Goal: Task Accomplishment & Management: Manage account settings

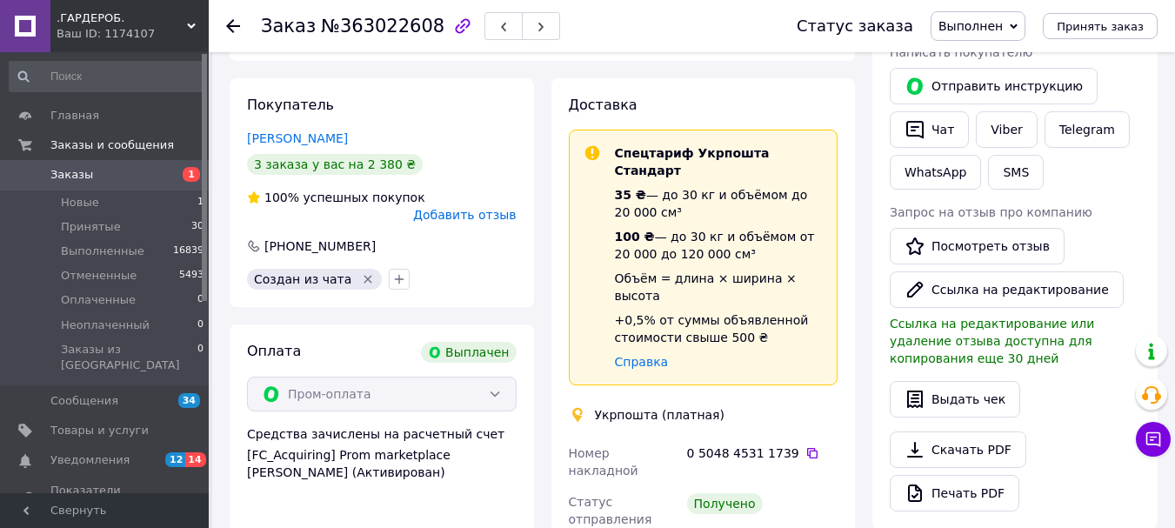
scroll to position [348, 0]
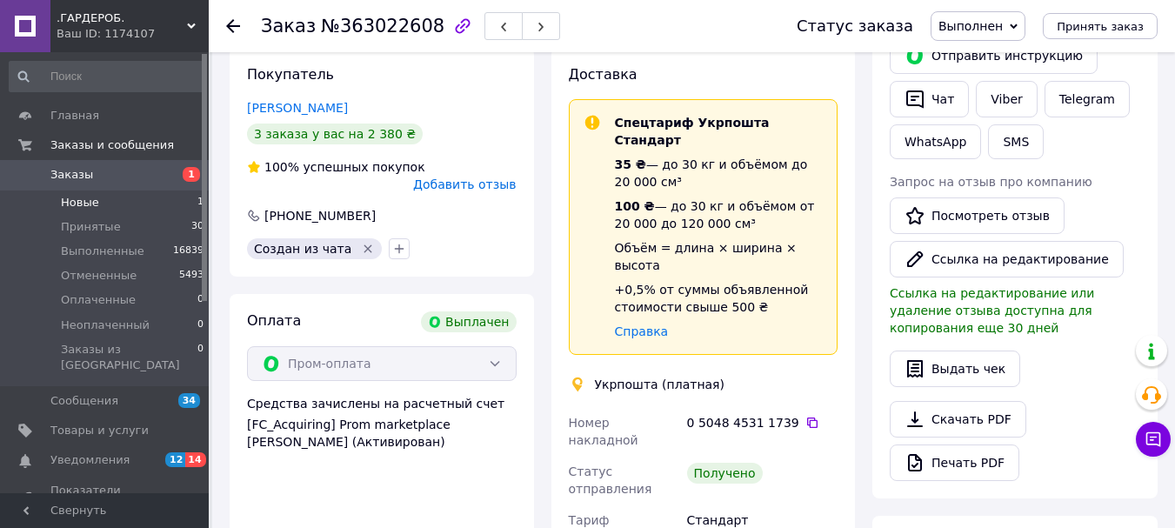
click at [170, 208] on li "Новые 1" at bounding box center [107, 202] width 214 height 24
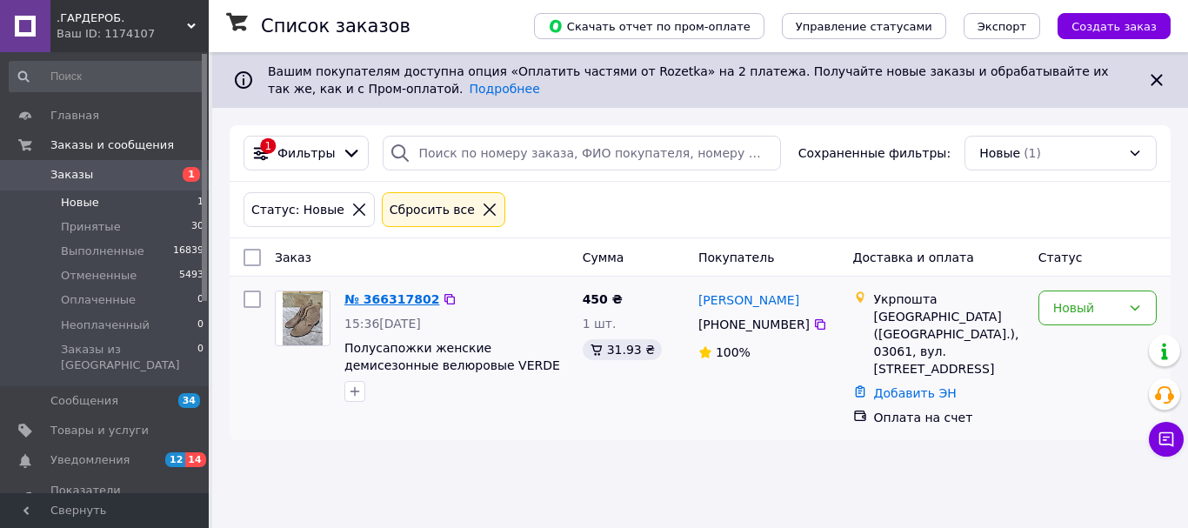
click at [379, 292] on link "№ 366317802" at bounding box center [391, 299] width 95 height 14
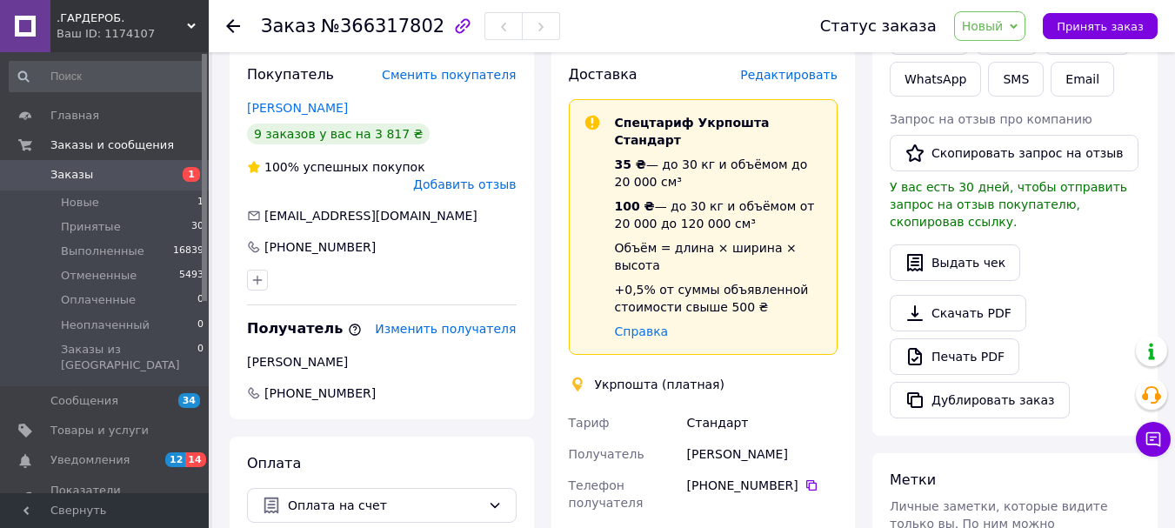
scroll to position [435, 0]
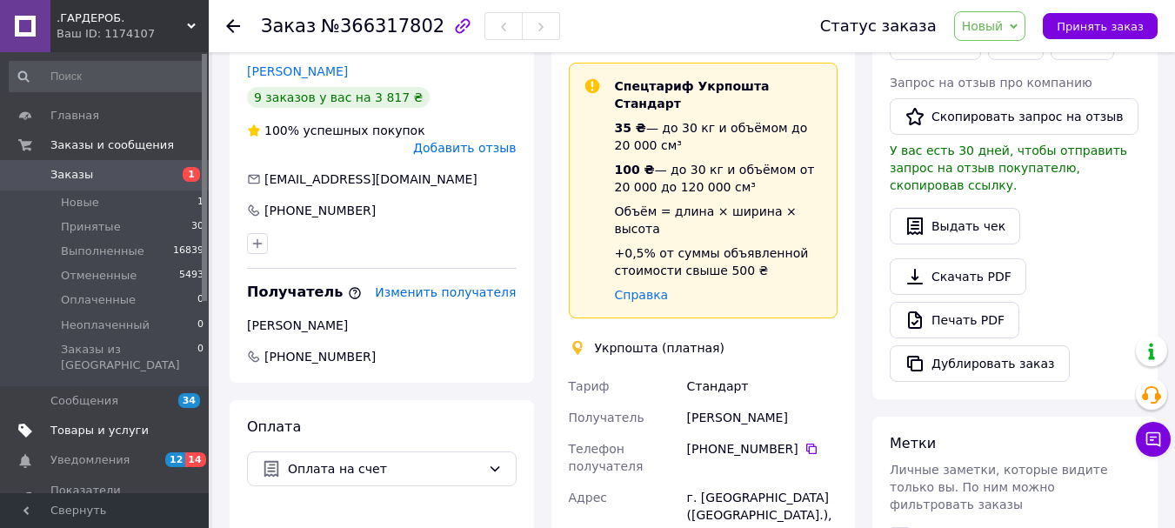
click at [74, 423] on span "Товары и услуги" at bounding box center [99, 431] width 98 height 16
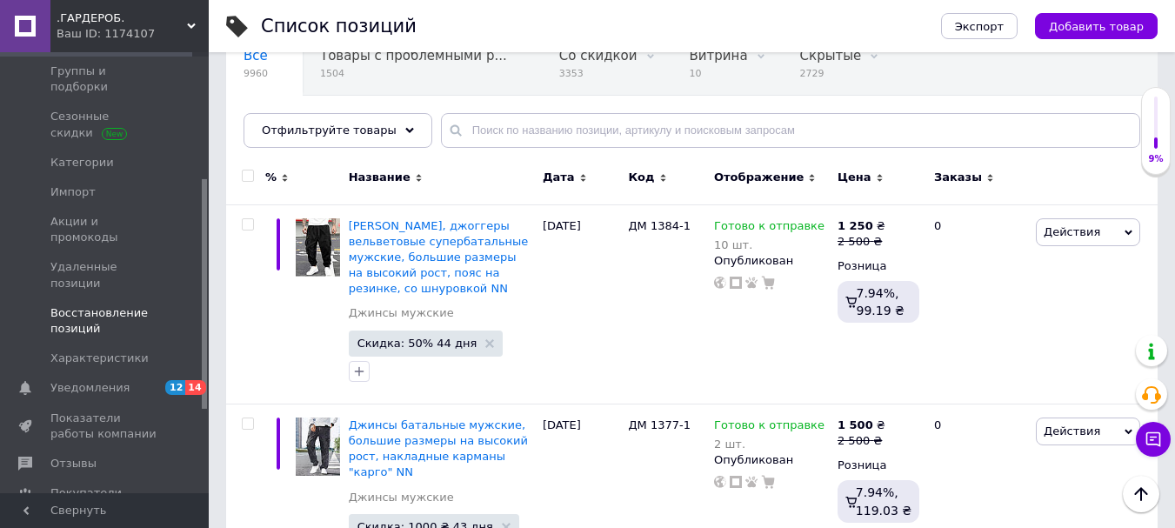
scroll to position [261, 0]
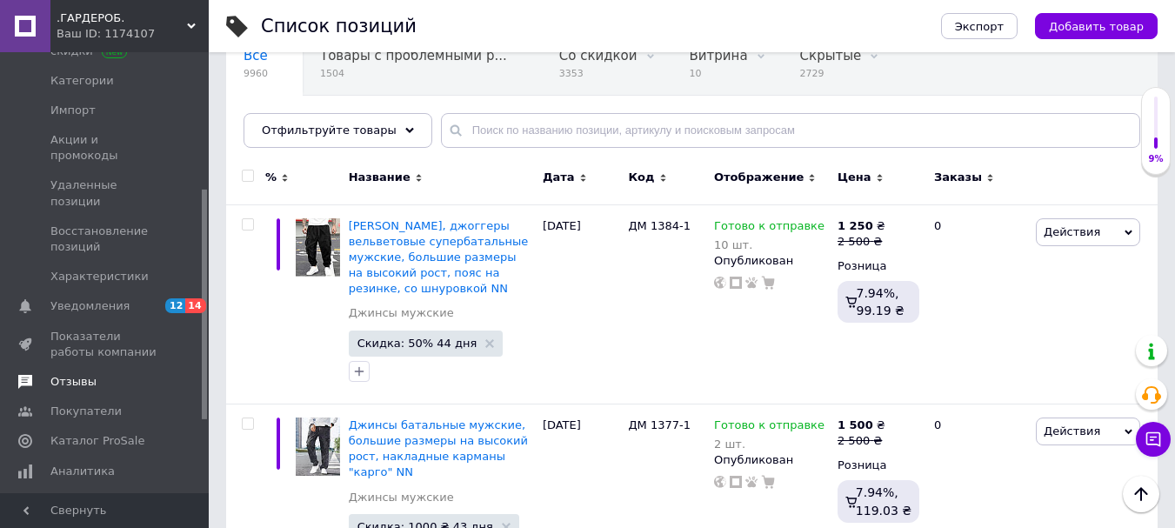
click at [81, 367] on link "Отзывы" at bounding box center [107, 382] width 214 height 30
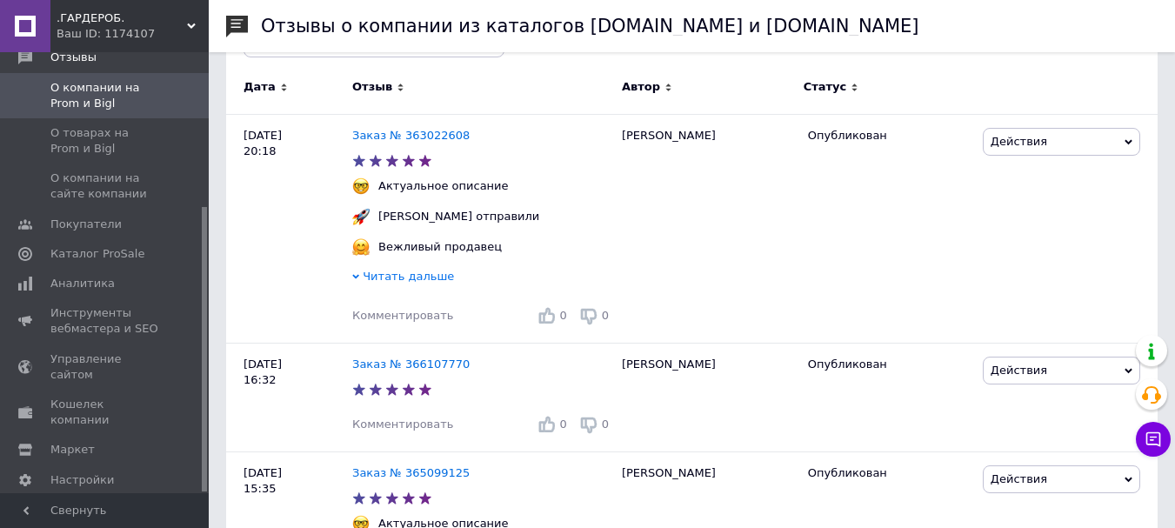
scroll to position [348, 0]
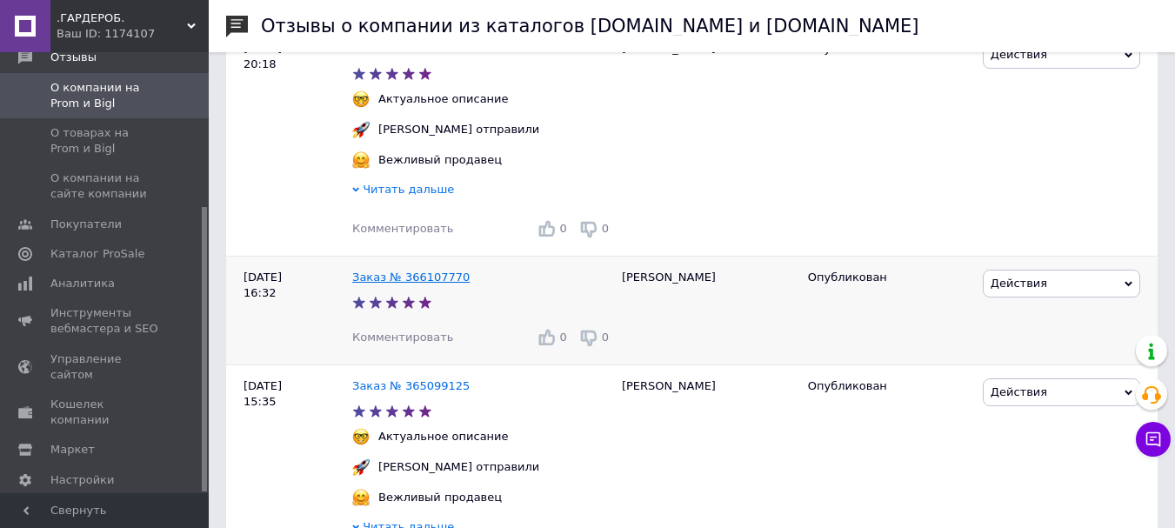
click at [397, 282] on link "Заказ № 366107770" at bounding box center [410, 277] width 117 height 13
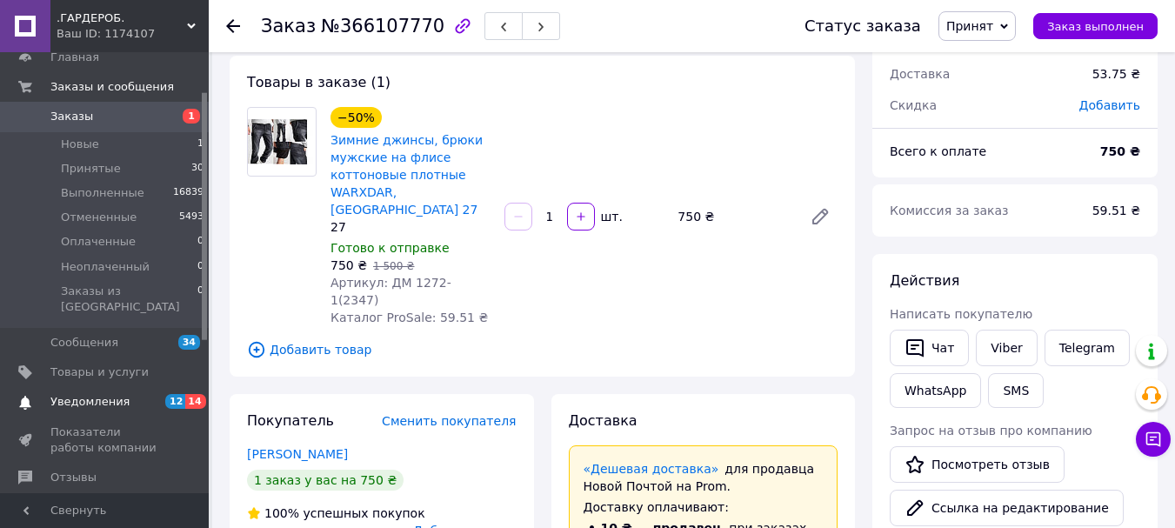
scroll to position [87, 0]
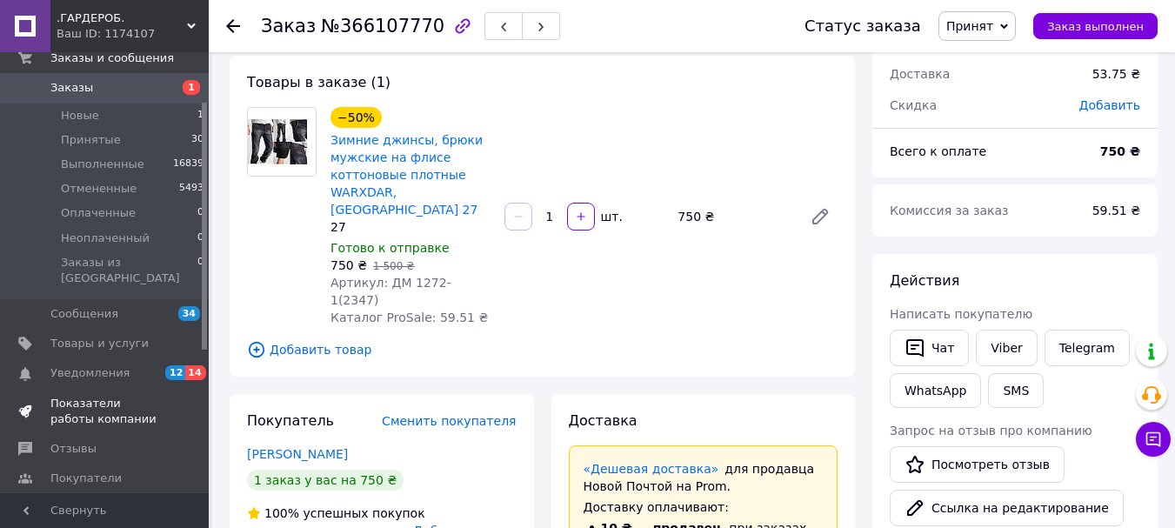
click at [77, 396] on span "Показатели работы компании" at bounding box center [105, 411] width 110 height 31
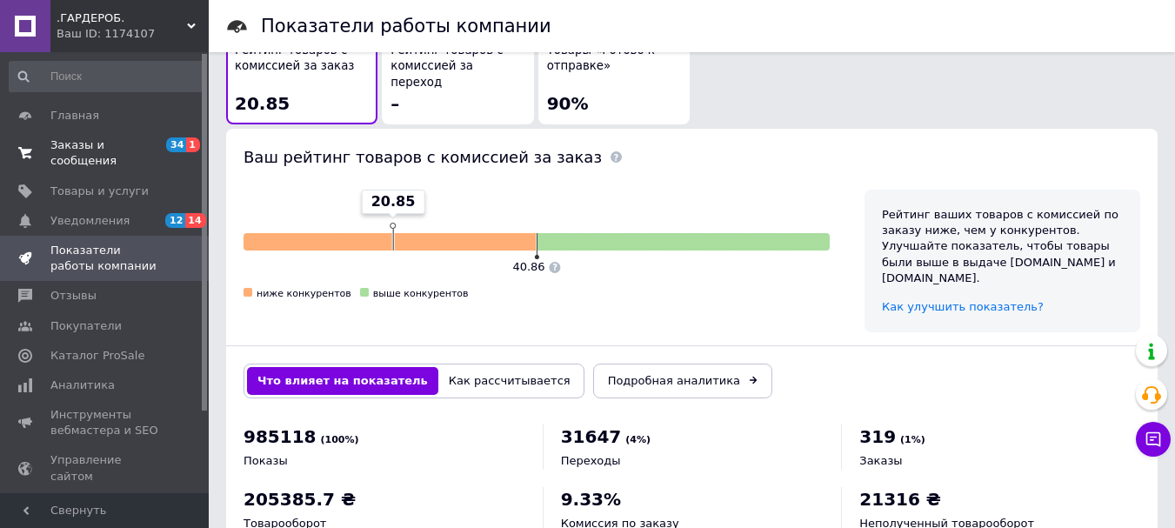
click at [105, 144] on span "Заказы и сообщения" at bounding box center [105, 152] width 110 height 31
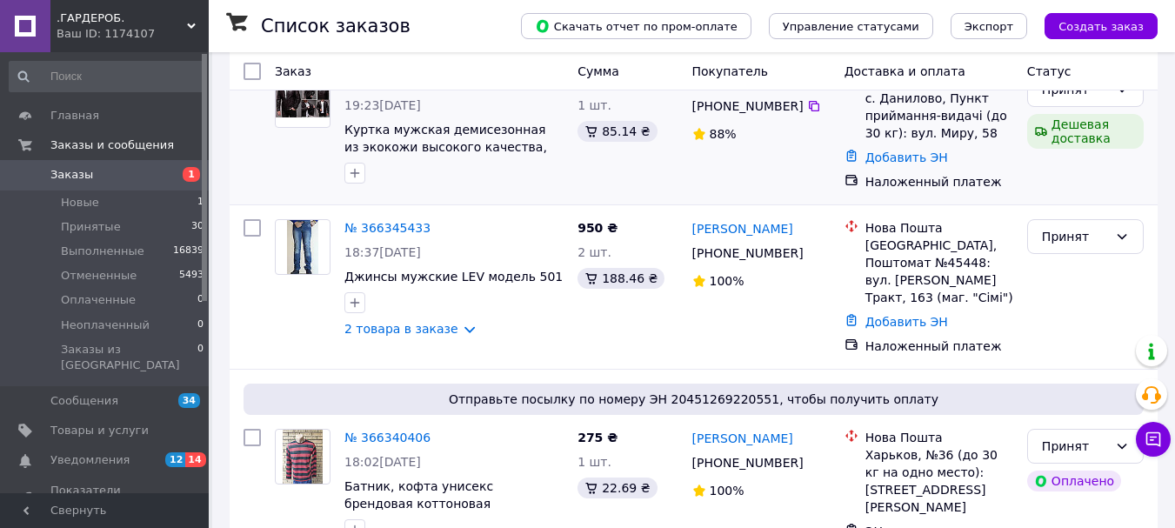
scroll to position [261, 0]
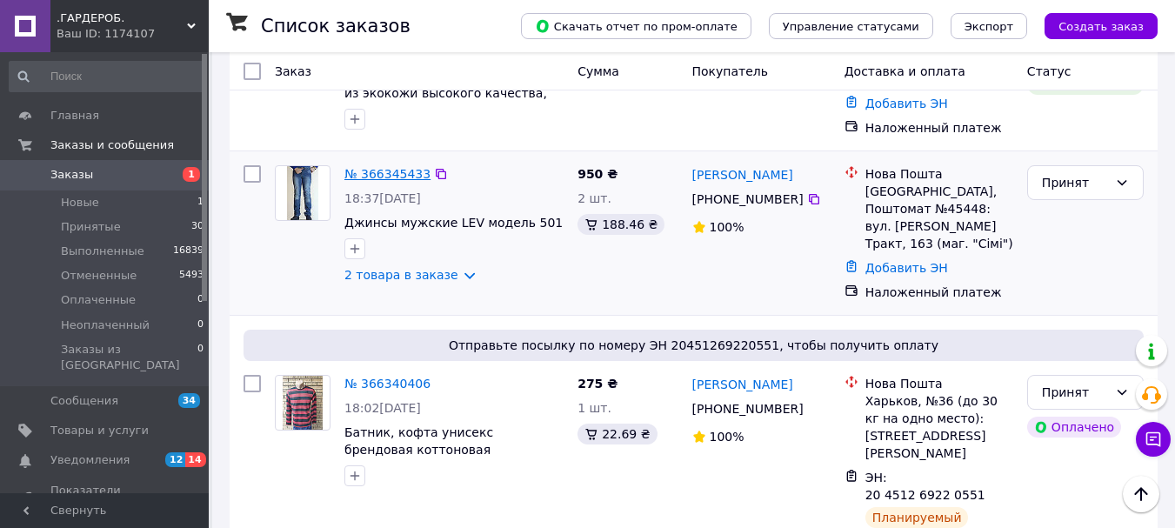
click at [378, 179] on link "№ 366345433" at bounding box center [387, 174] width 86 height 14
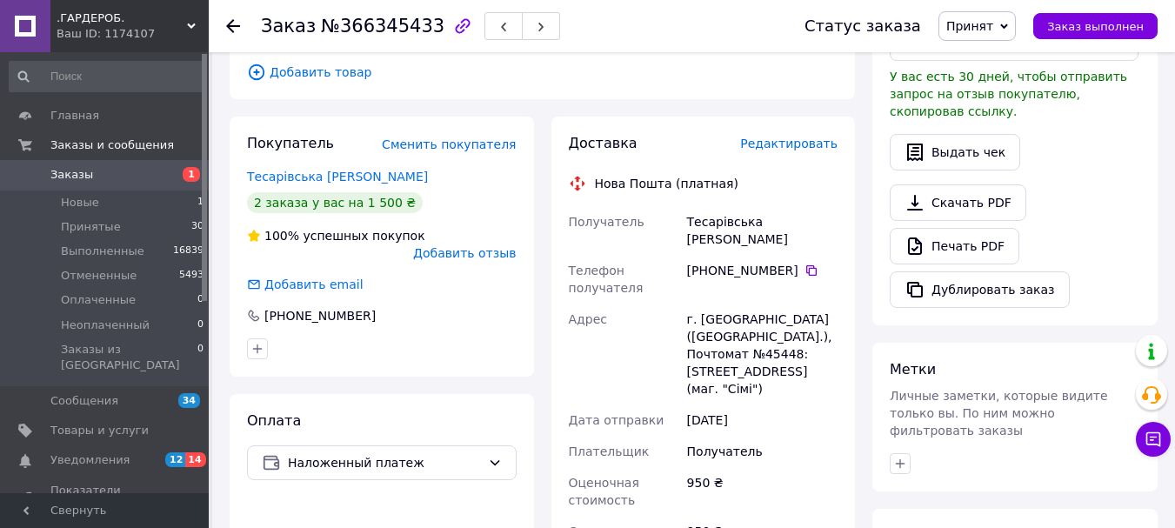
scroll to position [261, 0]
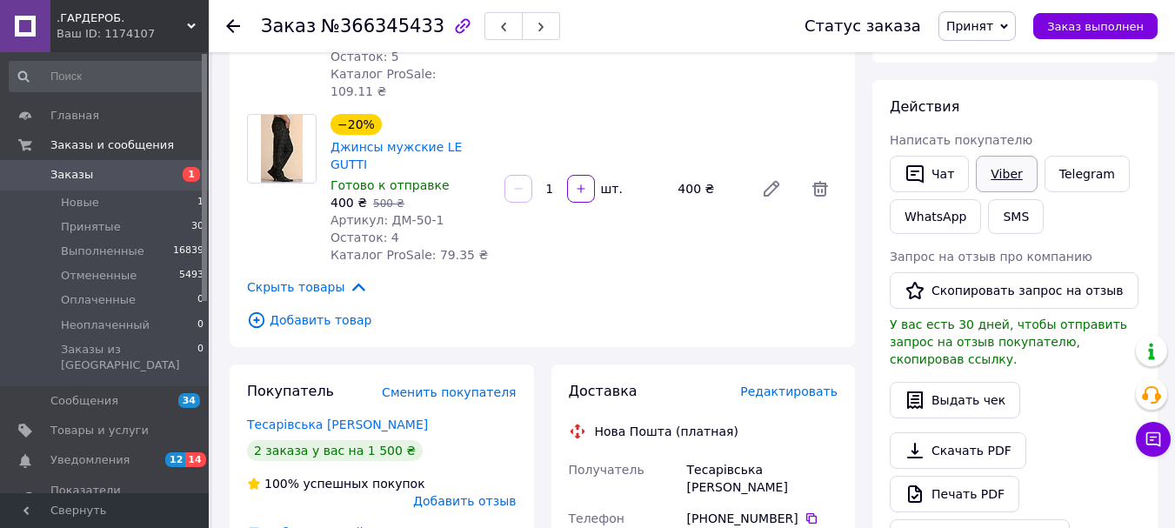
click at [995, 178] on link "Viber" at bounding box center [1006, 174] width 61 height 37
click at [77, 220] on span "Принятые" at bounding box center [91, 227] width 60 height 16
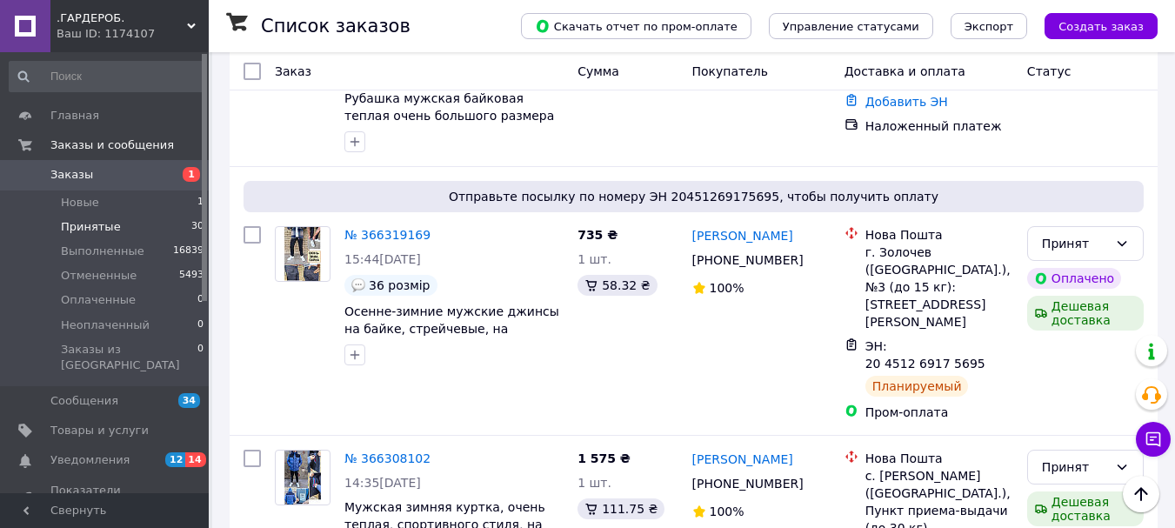
scroll to position [1044, 0]
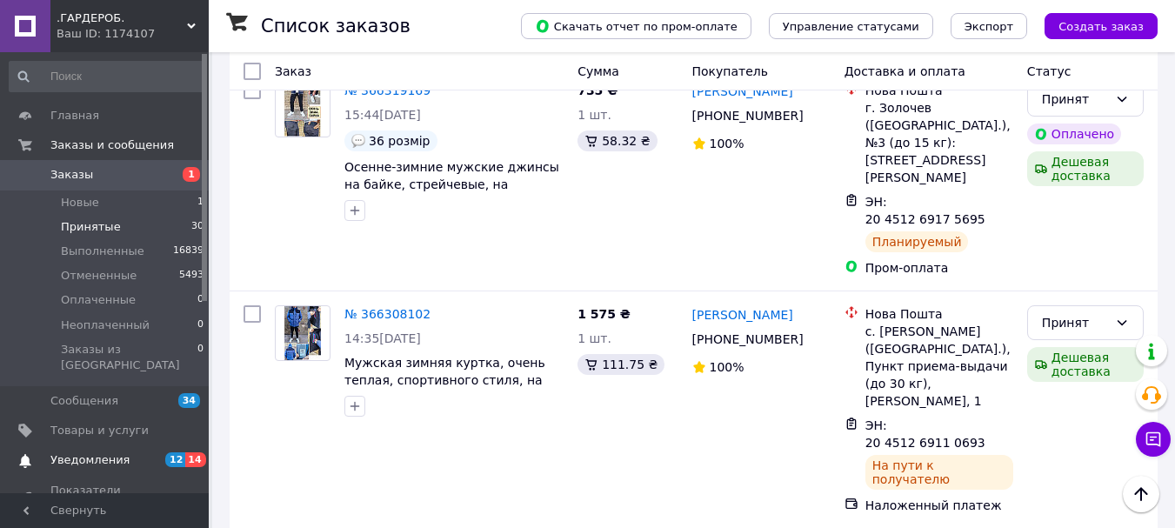
click at [63, 452] on span "Уведомления" at bounding box center [89, 460] width 79 height 16
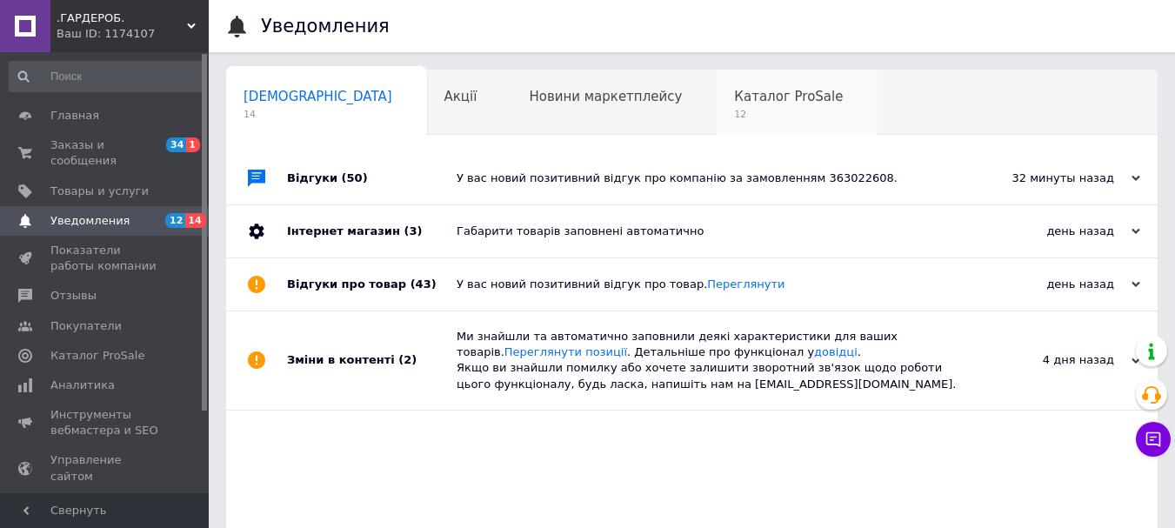
click at [734, 113] on span "12" at bounding box center [788, 114] width 109 height 13
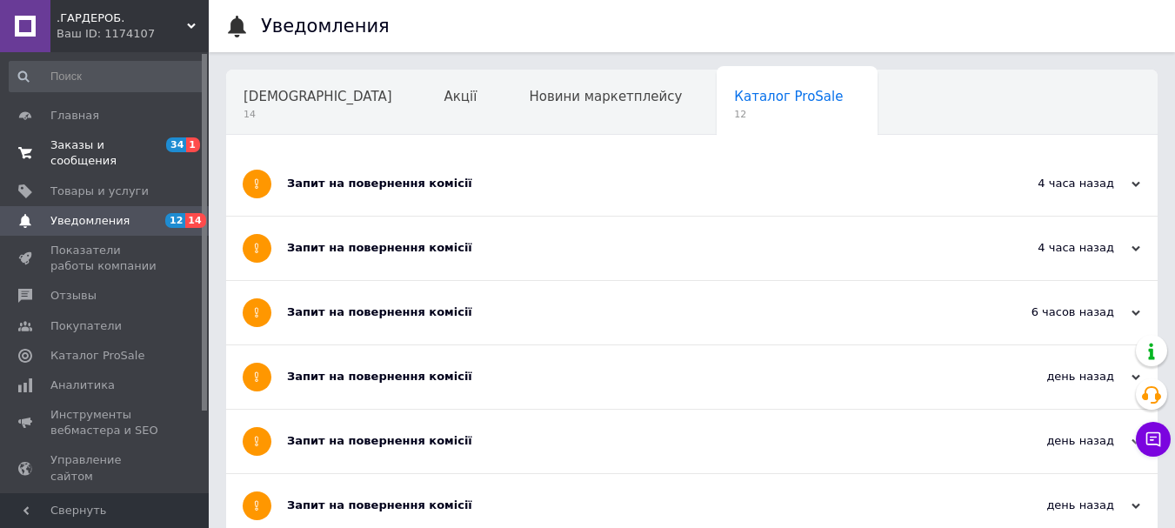
click at [70, 148] on span "Заказы и сообщения" at bounding box center [105, 152] width 110 height 31
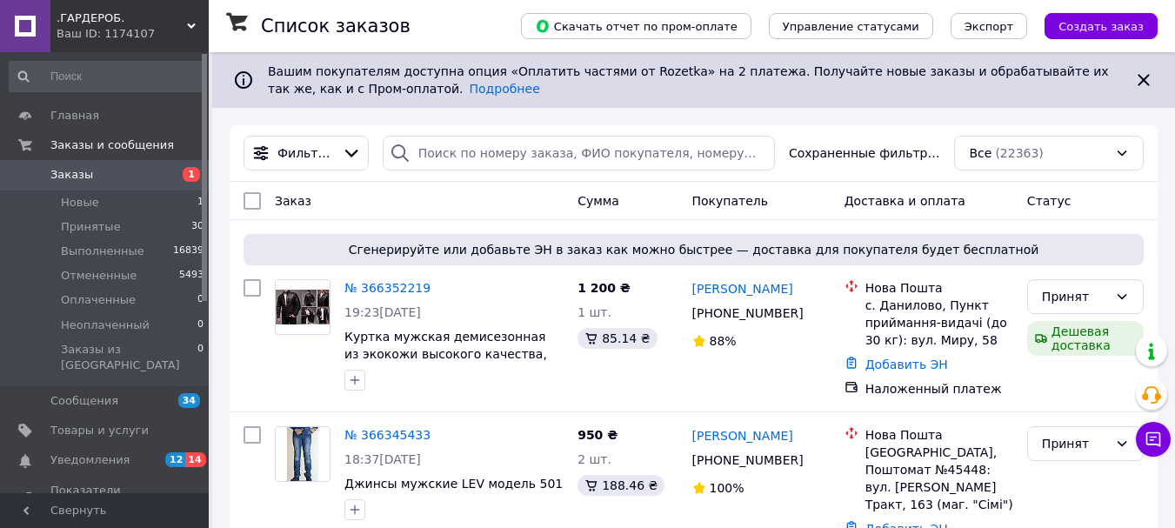
click at [91, 184] on link "Заказы 1" at bounding box center [107, 175] width 214 height 30
click at [346, 154] on icon at bounding box center [351, 154] width 13 height 8
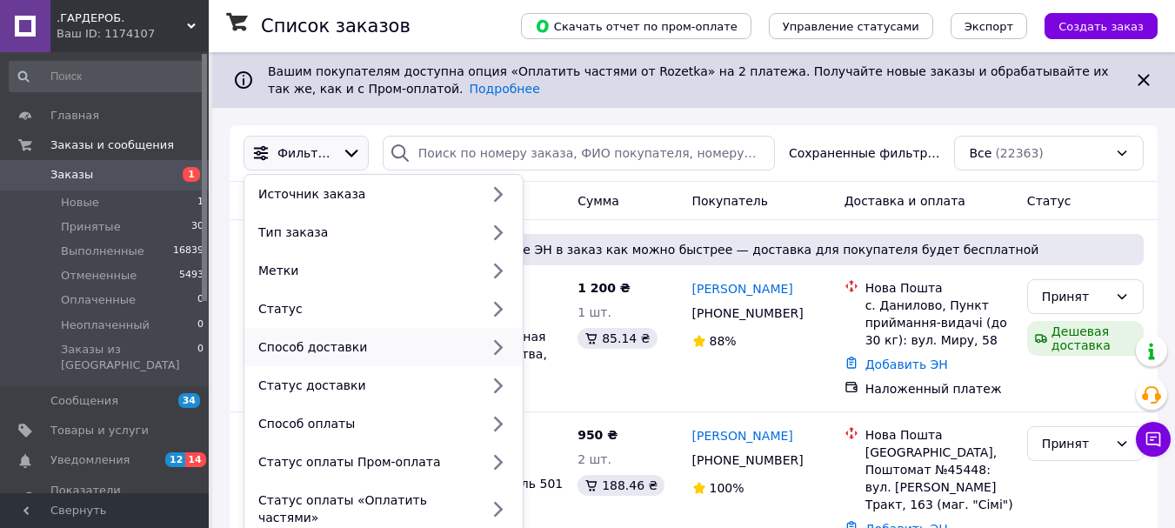
click at [470, 351] on div "Способ доставки" at bounding box center [365, 346] width 228 height 17
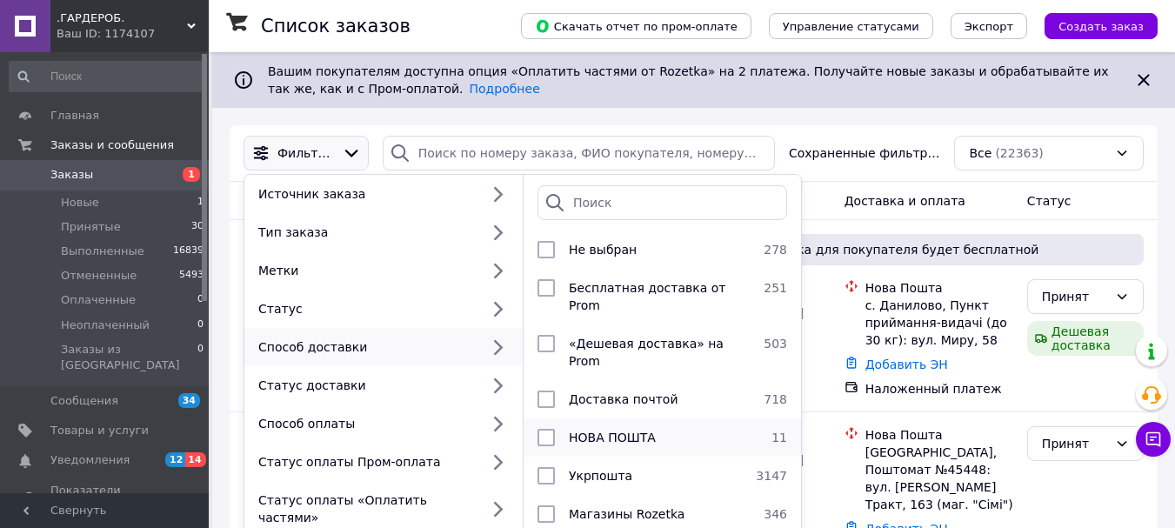
scroll to position [82, 0]
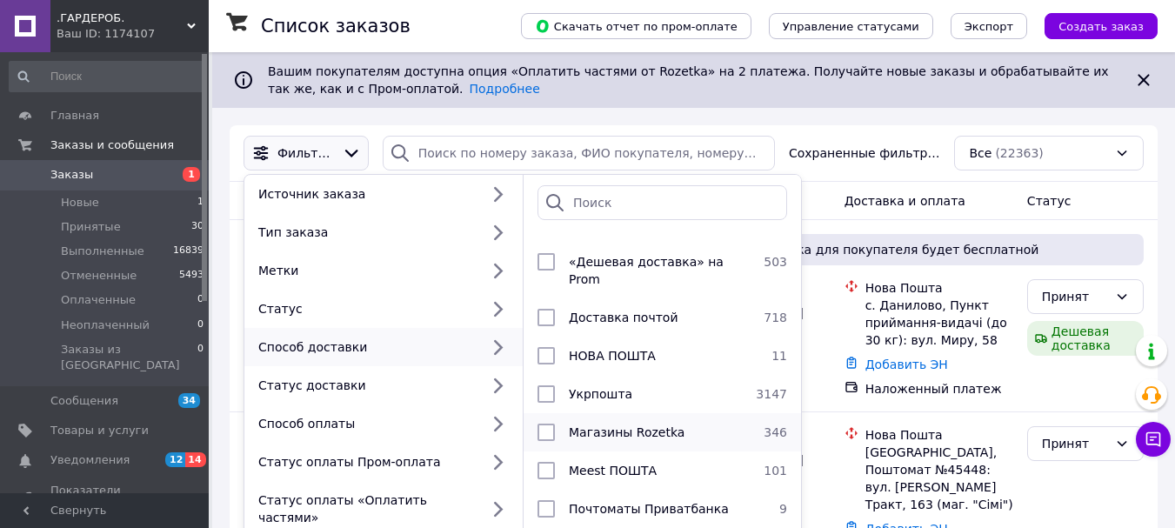
click at [545, 424] on input "checkbox" at bounding box center [546, 432] width 17 height 17
checkbox input "true"
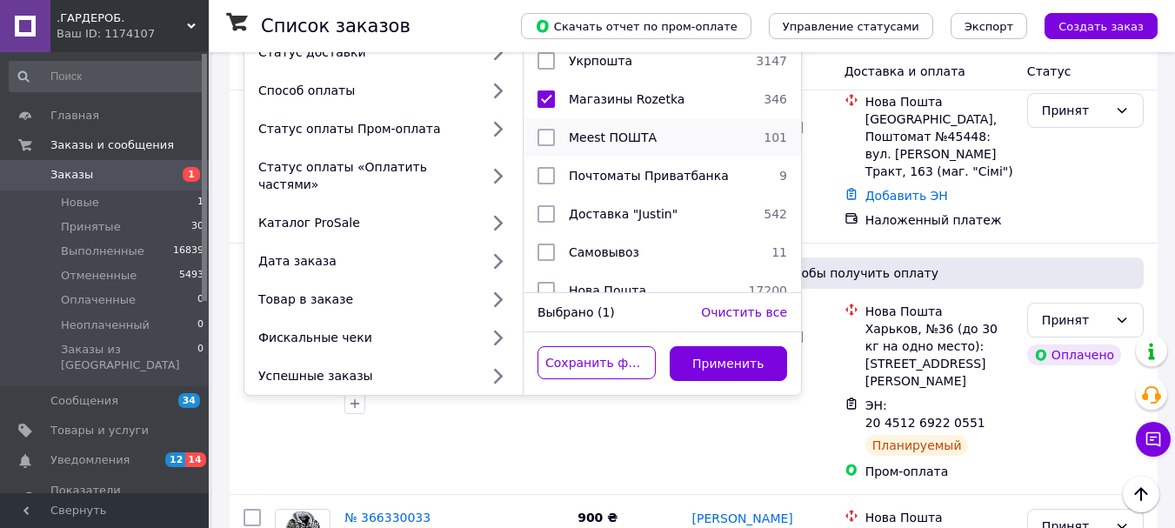
scroll to position [522, 0]
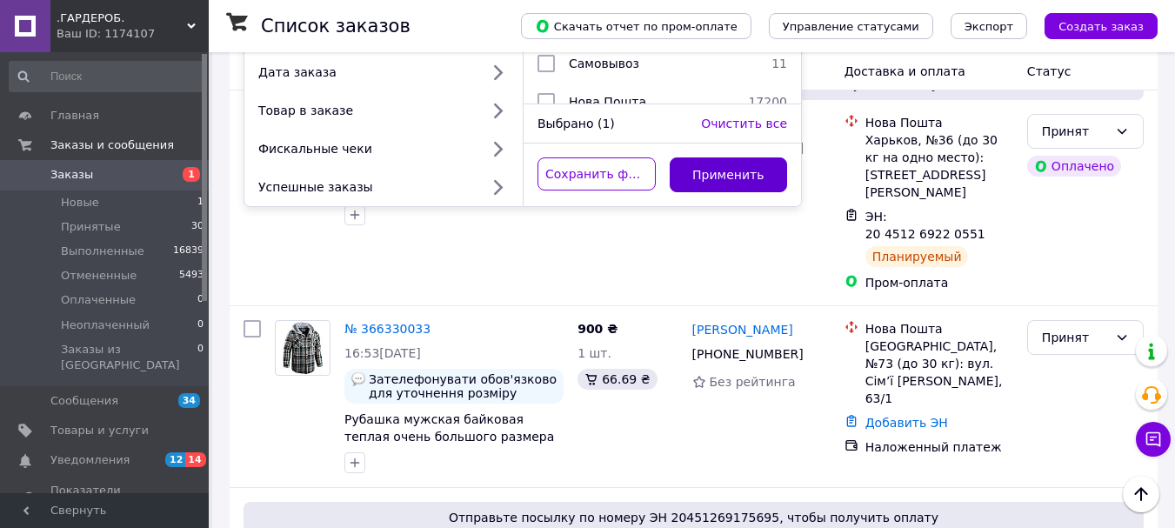
click at [719, 169] on button "Применить" at bounding box center [729, 174] width 118 height 35
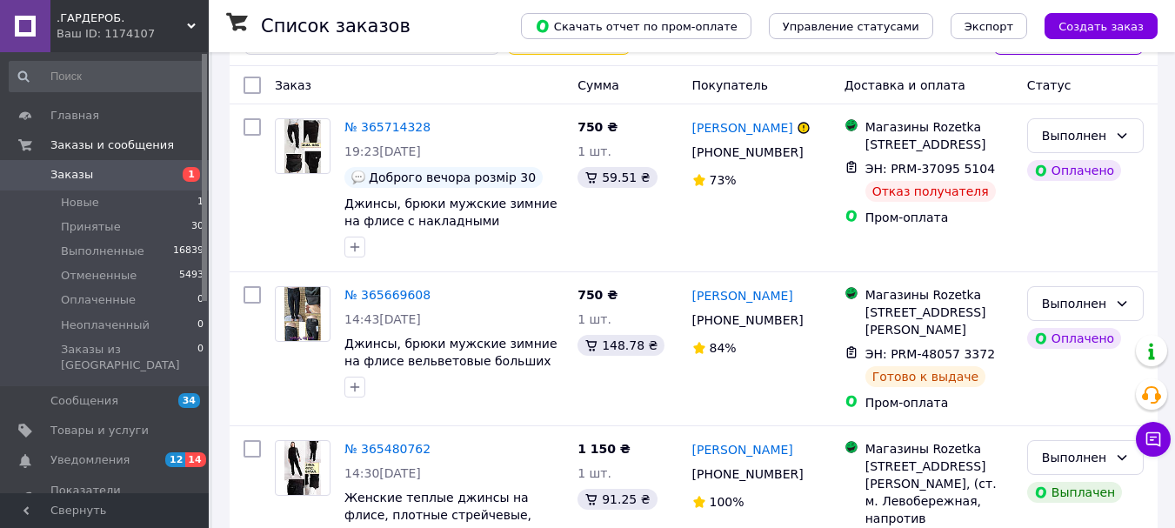
scroll to position [174, 0]
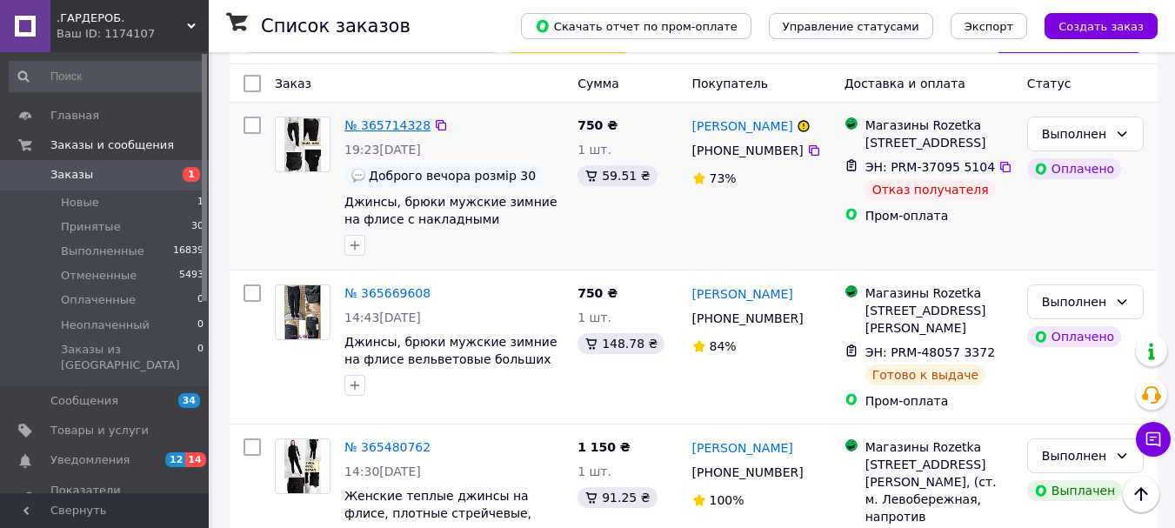
click at [372, 119] on link "№ 365714328" at bounding box center [387, 125] width 86 height 14
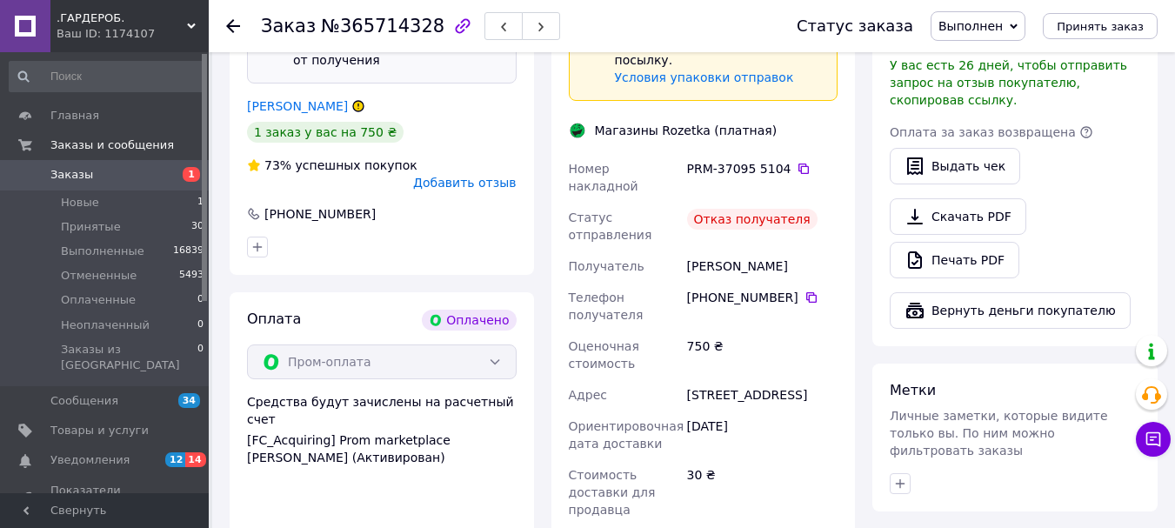
scroll to position [1086, 0]
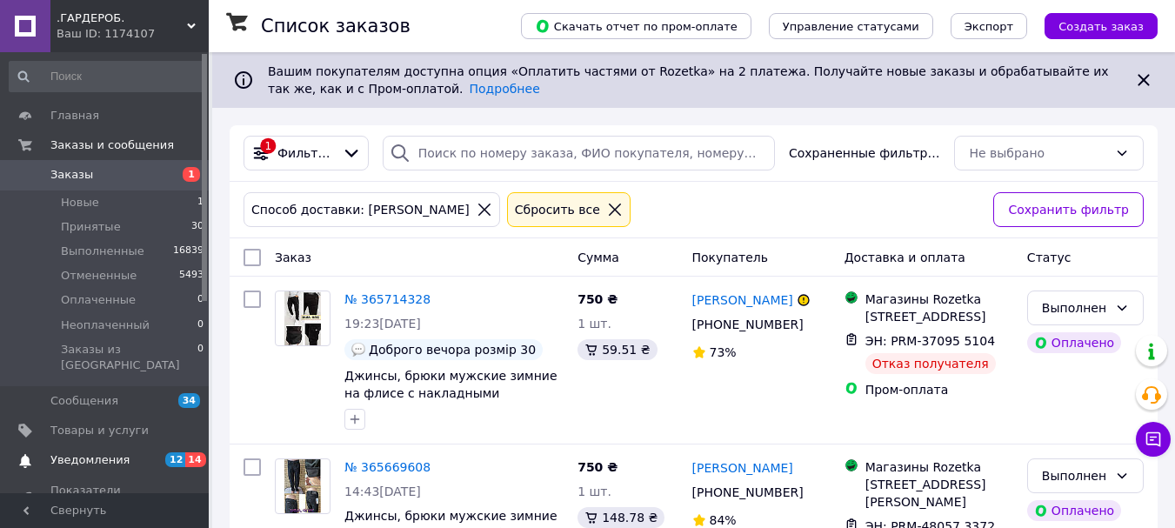
click at [97, 452] on span "Уведомления" at bounding box center [89, 460] width 79 height 16
